Goal: Information Seeking & Learning: Learn about a topic

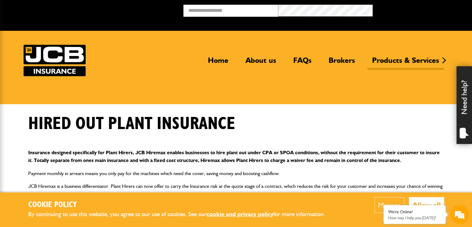
click at [454, 164] on body "Cookie Policy By continuing to use this website, you agree to our use of cookie…" at bounding box center [236, 225] width 472 height 451
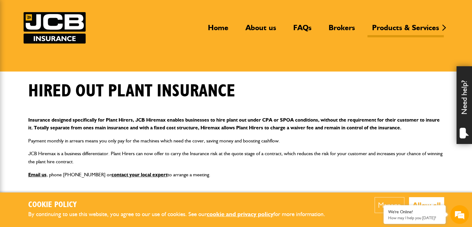
scroll to position [37, 0]
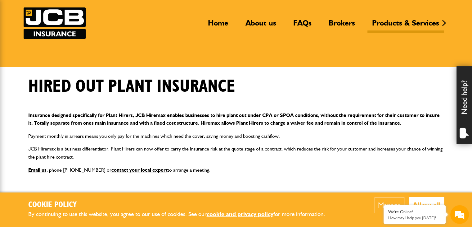
click at [430, 199] on button "Allow all" at bounding box center [426, 205] width 35 height 16
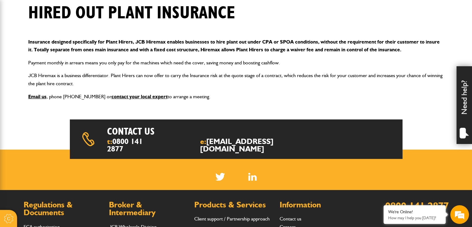
scroll to position [124, 0]
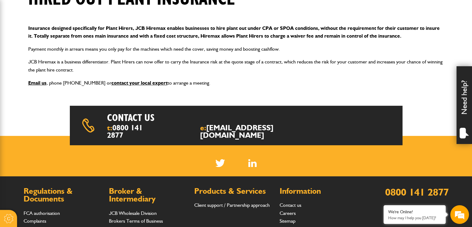
click at [284, 81] on p "Email us , phone [PHONE_NUMBER] or contact your local expert to arrange a meeti…" at bounding box center [236, 83] width 416 height 8
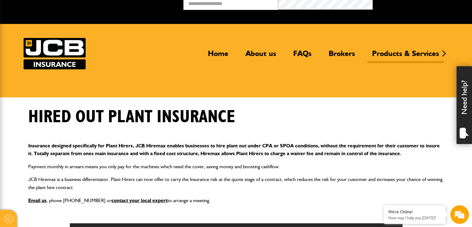
scroll to position [0, 0]
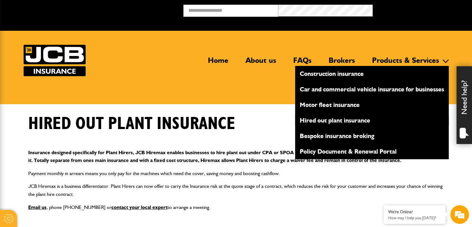
click at [323, 122] on link "Hired out plant insurance" at bounding box center [372, 120] width 154 height 11
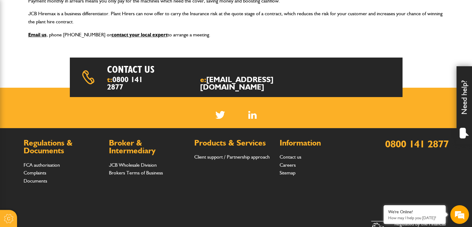
scroll to position [216, 0]
